Goal: Task Accomplishment & Management: Complete application form

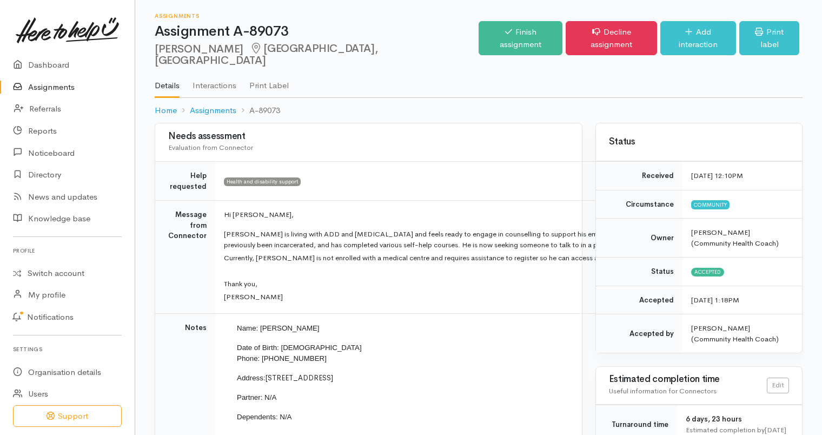
scroll to position [103, 0]
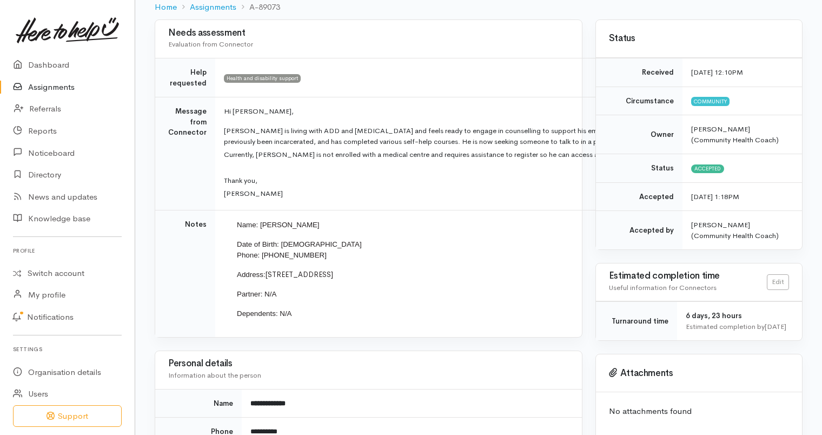
drag, startPoint x: 264, startPoint y: 262, endPoint x: 331, endPoint y: 262, distance: 67.6
click at [331, 270] on span "[STREET_ADDRESS]" at bounding box center [299, 274] width 68 height 9
copy span "[STREET_ADDRESS]"
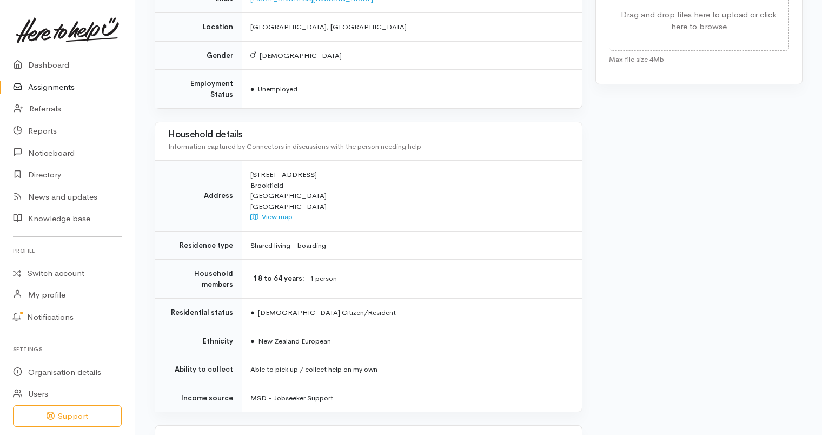
scroll to position [627, 0]
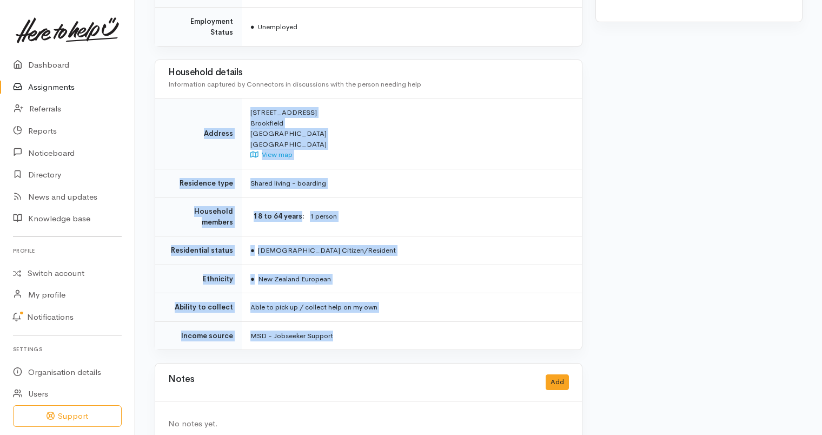
drag, startPoint x: 343, startPoint y: 311, endPoint x: 189, endPoint y: 109, distance: 253.9
click at [189, 109] on tbody "Address [STREET_ADDRESS] View map Residence type Shared living - boarding House…" at bounding box center [368, 223] width 427 height 251
copy tbody "Address [STREET_ADDRESS] View map Residence type Shared living - boarding House…"
click at [457, 118] on div "[STREET_ADDRESS] View map" at bounding box center [409, 133] width 318 height 53
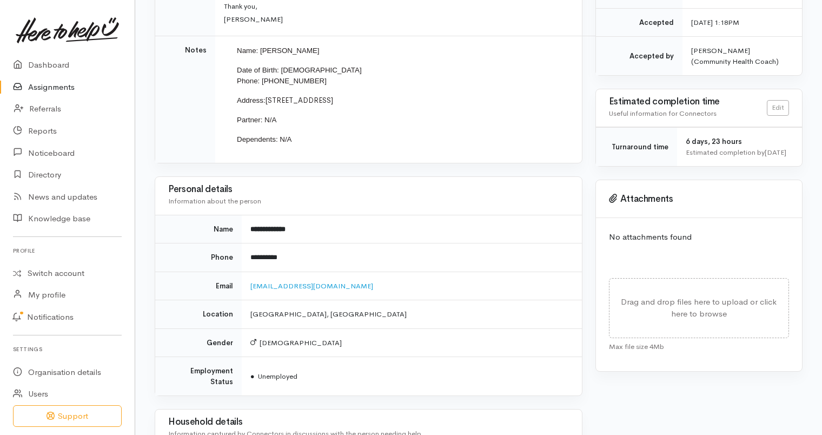
scroll to position [279, 0]
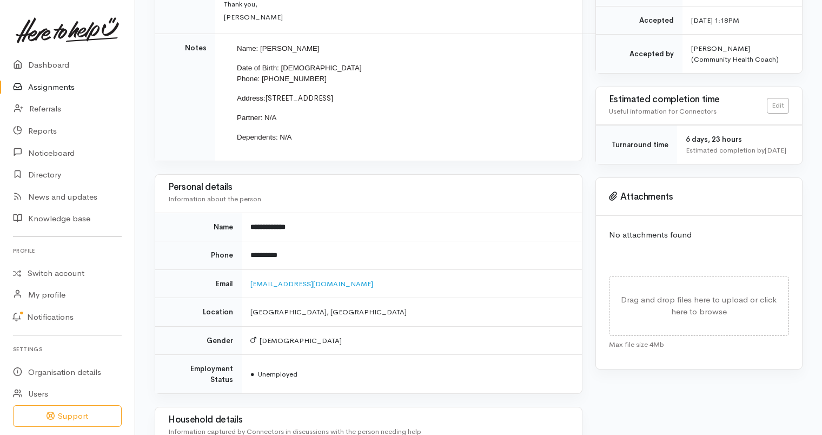
drag, startPoint x: 324, startPoint y: 357, endPoint x: 161, endPoint y: 174, distance: 244.7
click at [161, 174] on div "**********" at bounding box center [369, 284] width 428 height 220
copy div "**********"
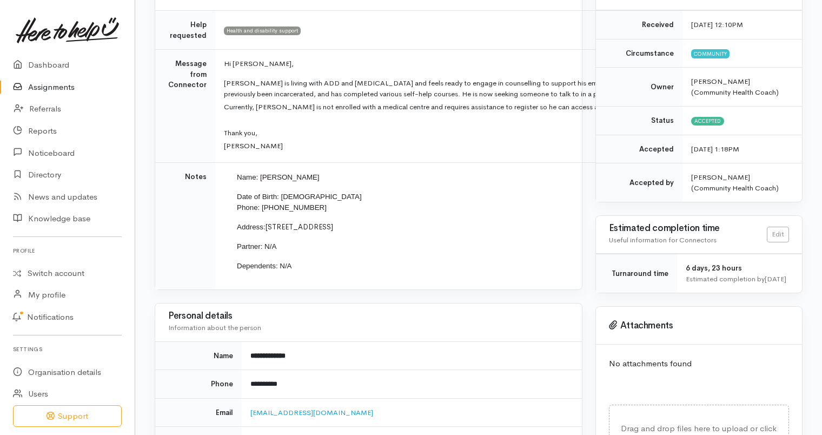
scroll to position [153, 0]
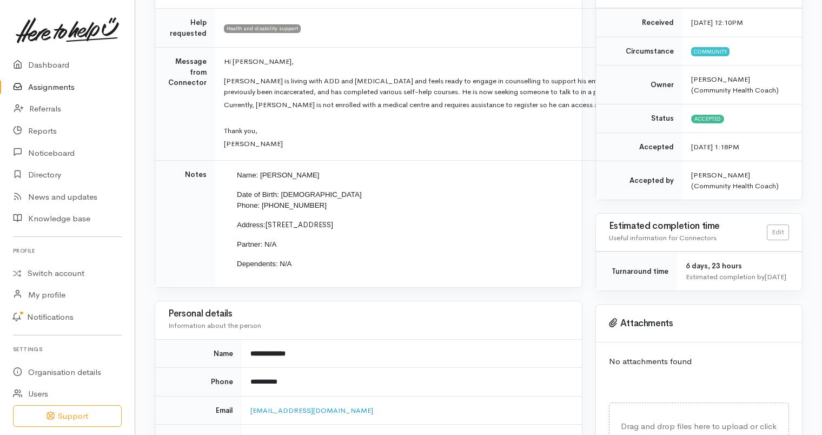
click at [400, 339] on td "**********" at bounding box center [412, 353] width 340 height 29
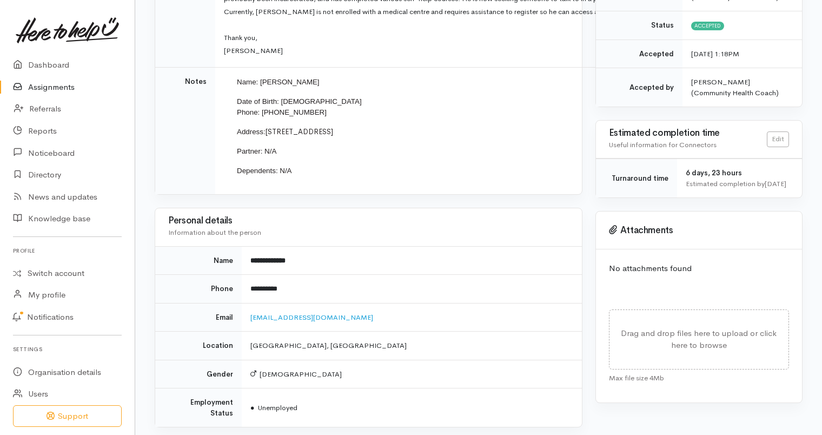
scroll to position [0, 0]
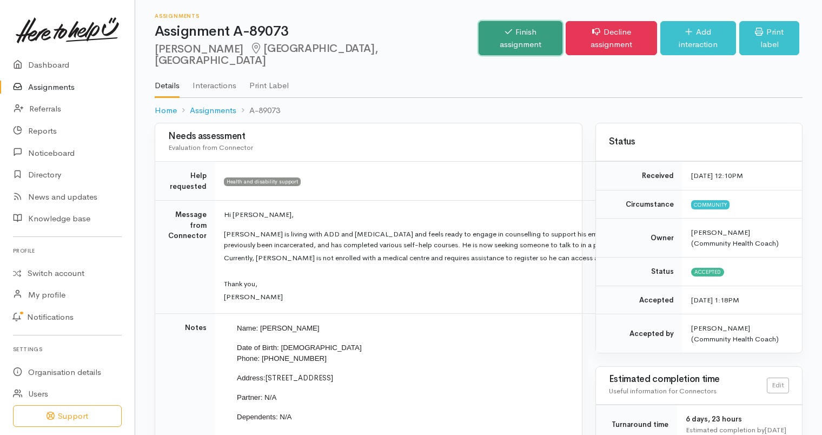
click at [510, 31] on link "Finish assignment" at bounding box center [520, 38] width 84 height 34
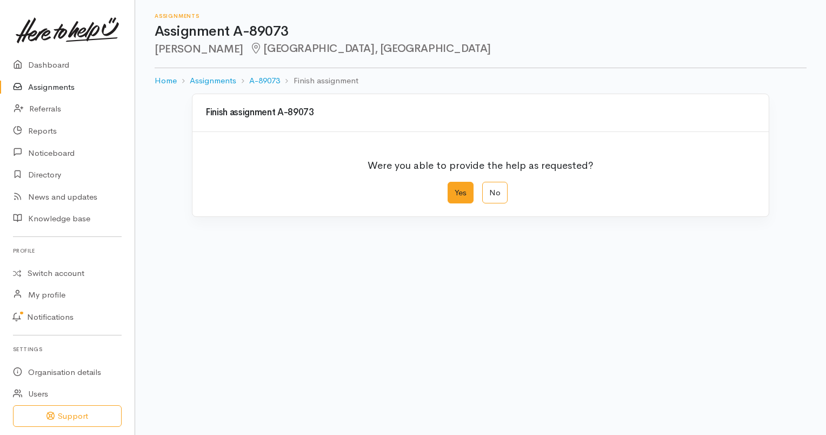
click at [459, 188] on label "Yes" at bounding box center [461, 193] width 26 height 22
click at [455, 188] on input "Yes" at bounding box center [451, 185] width 7 height 7
radio input "true"
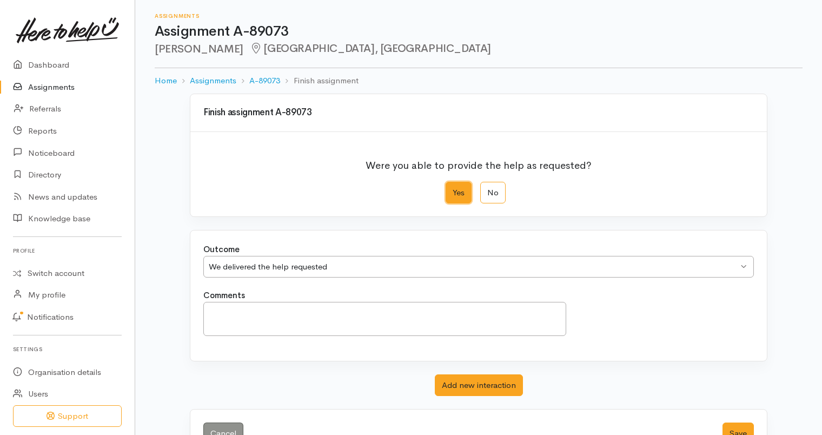
click at [440, 270] on div "We delivered the help requested" at bounding box center [473, 267] width 529 height 12
click at [439, 290] on div "Outcome We delivered the help requested We delivered the help requested We deli…" at bounding box center [478, 295] width 576 height 130
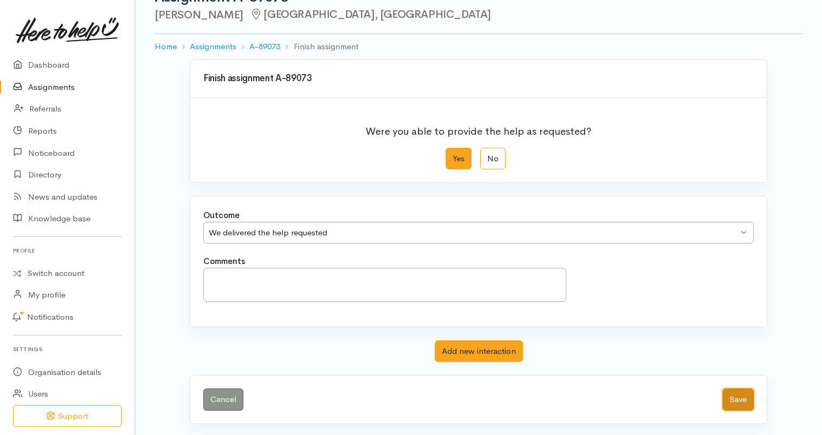
click at [723, 394] on button "Save" at bounding box center [737, 399] width 31 height 22
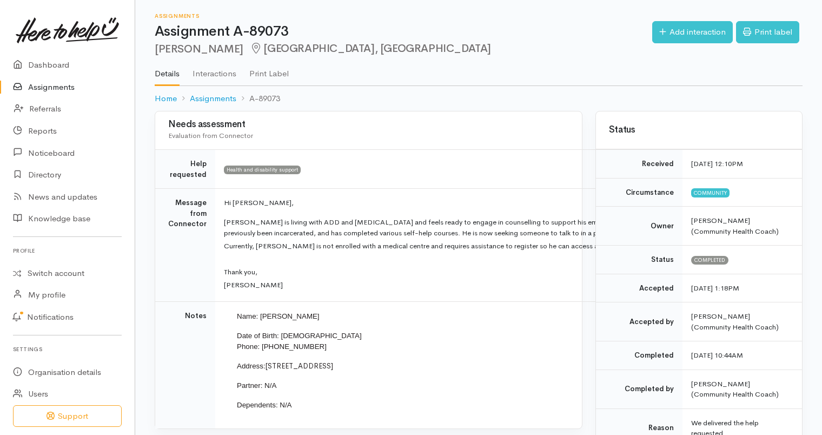
click at [49, 82] on link "Assignments" at bounding box center [67, 87] width 135 height 22
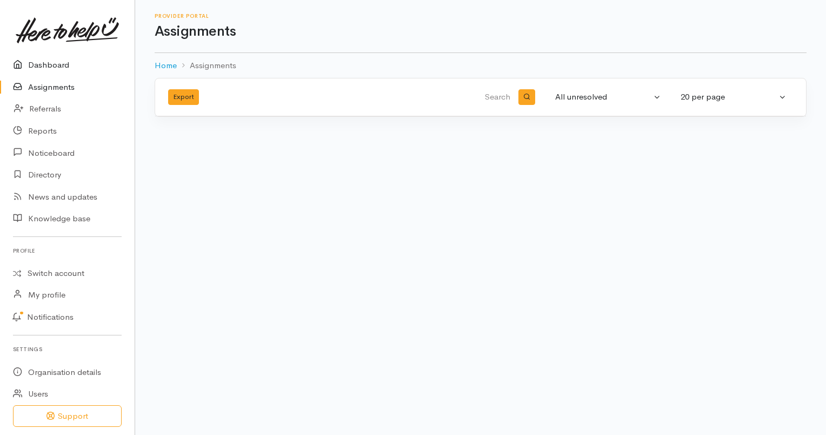
click at [41, 69] on link "Dashboard" at bounding box center [67, 65] width 135 height 22
